Goal: Check status: Check status

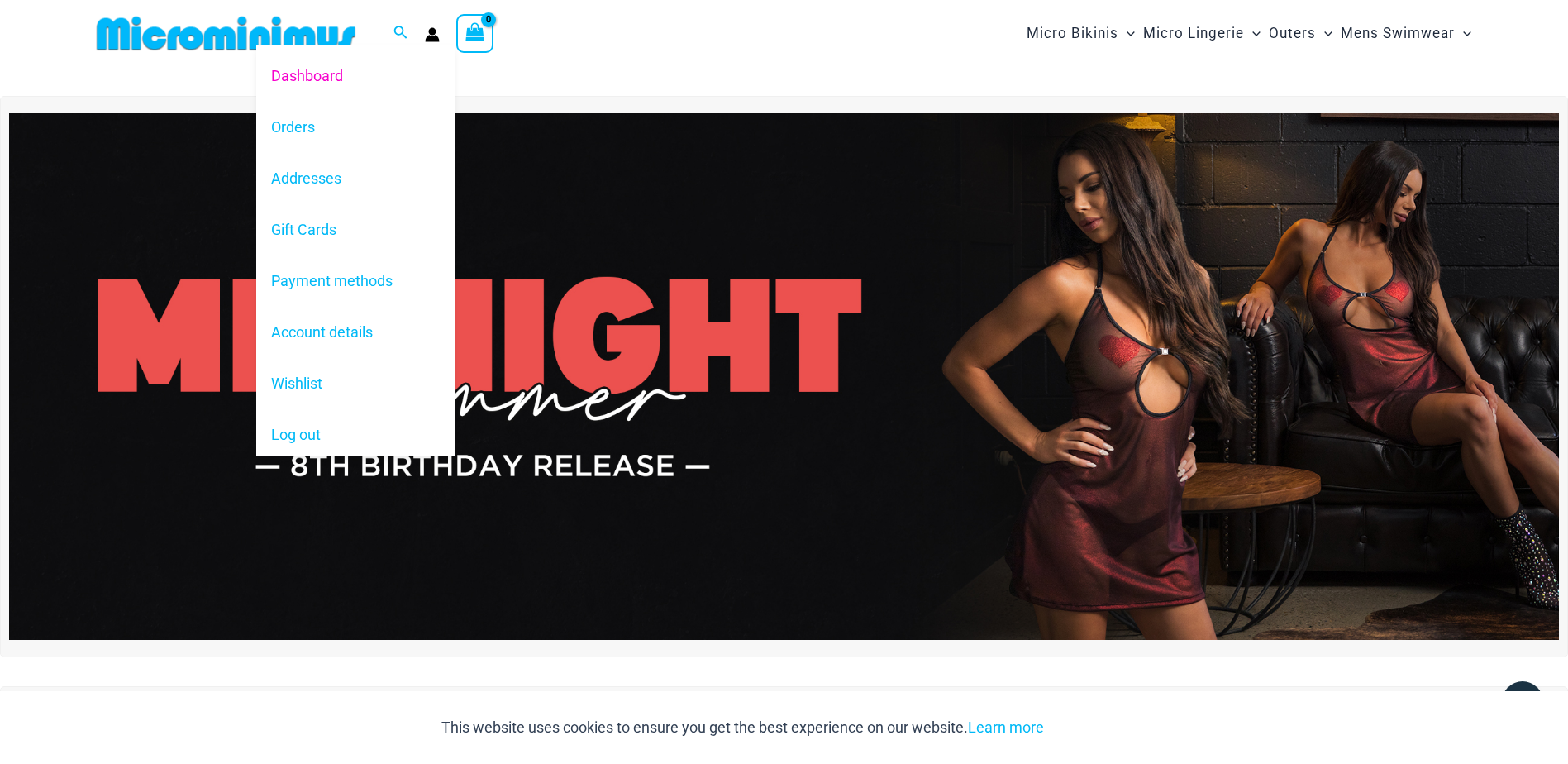
click at [431, 36] on icon "Account icon link" at bounding box center [432, 38] width 14 height 7
click at [288, 130] on link "Orders" at bounding box center [355, 126] width 198 height 52
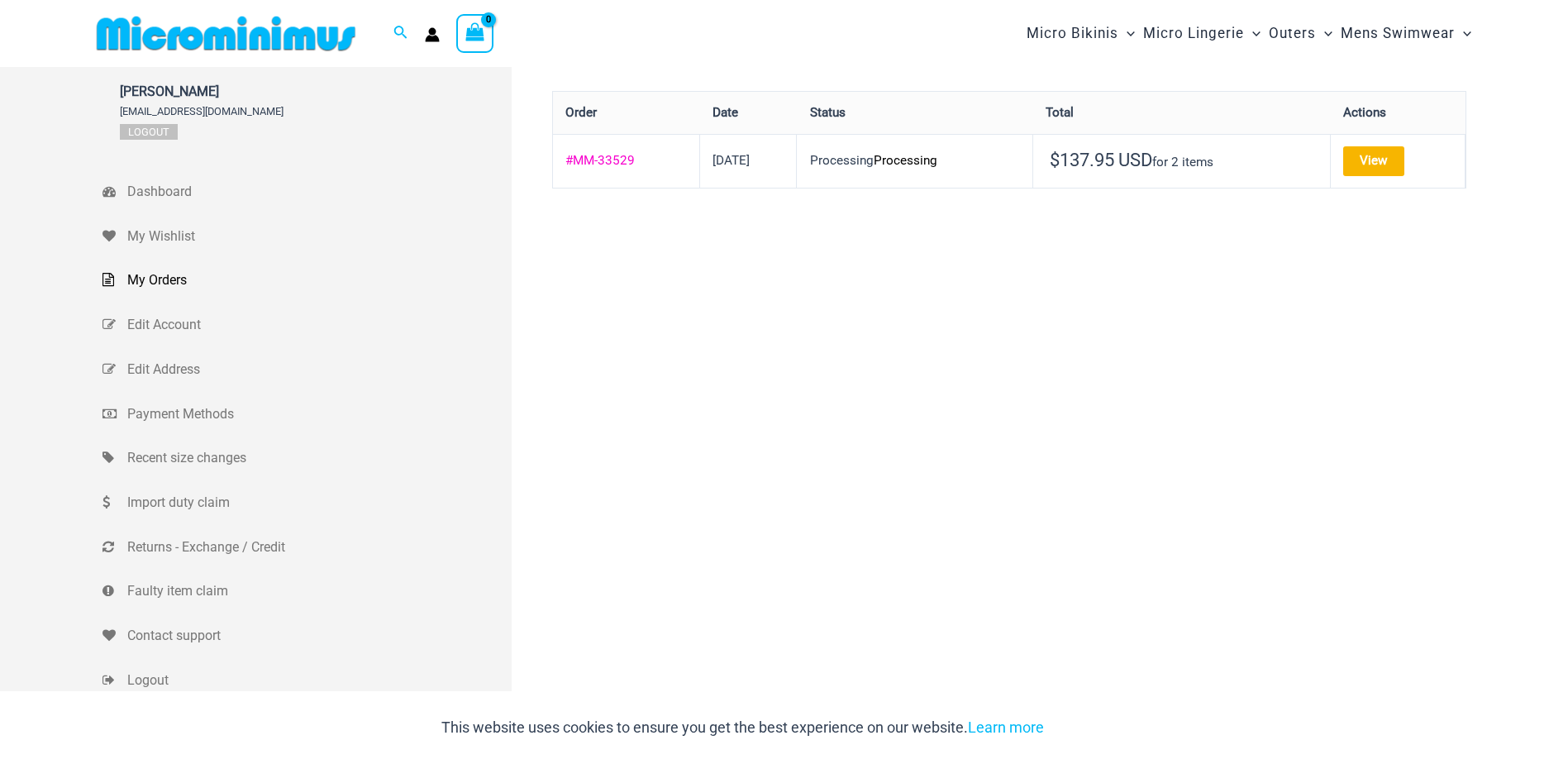
click at [604, 160] on link "#MM-33529" at bounding box center [600, 160] width 69 height 15
